Goal: Navigation & Orientation: Find specific page/section

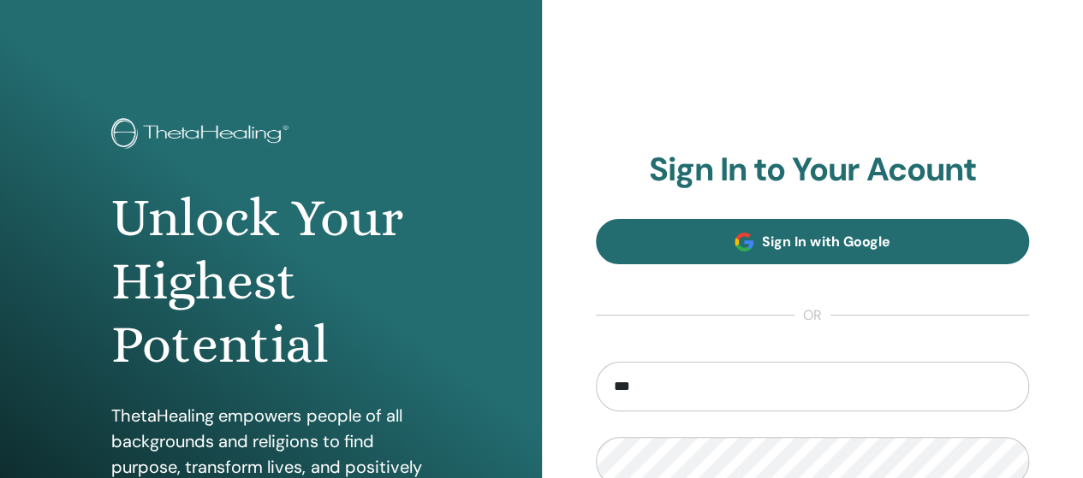
type input "**********"
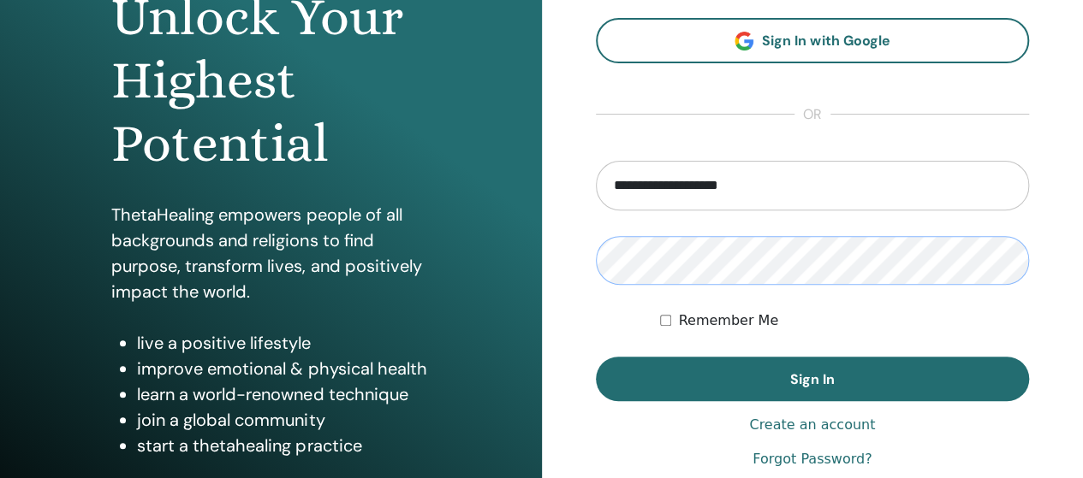
scroll to position [202, 0]
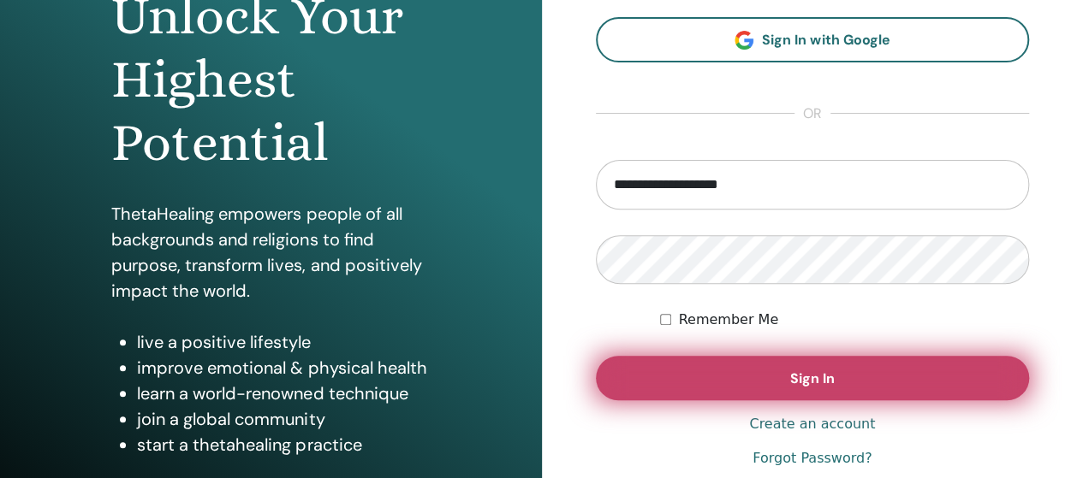
click at [871, 384] on button "Sign In" at bounding box center [813, 378] width 434 height 45
